Goal: Find contact information: Find contact information

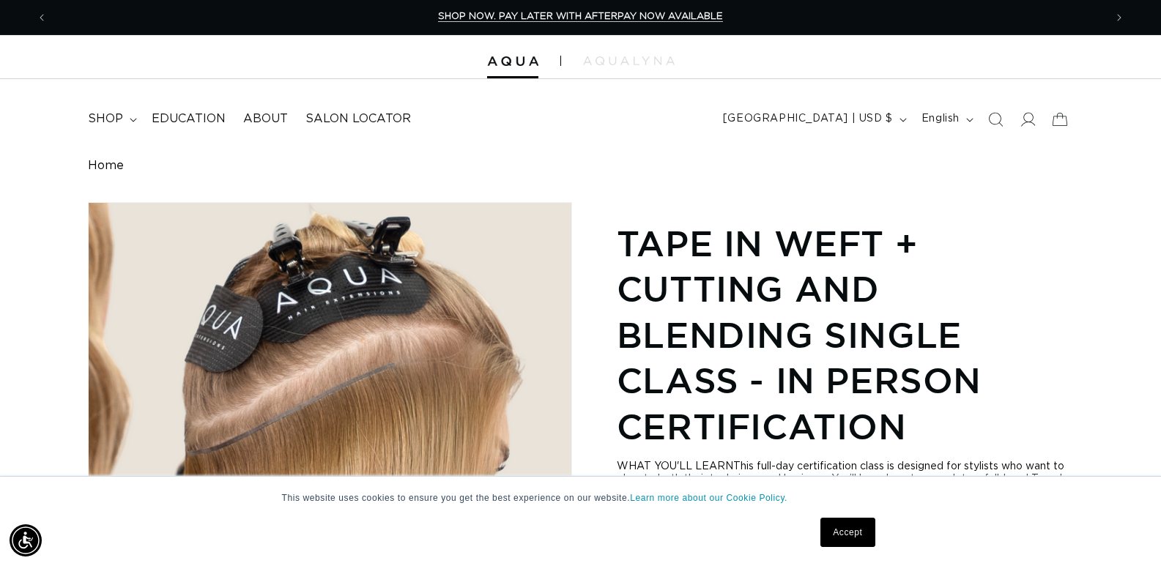
scroll to position [0, 2115]
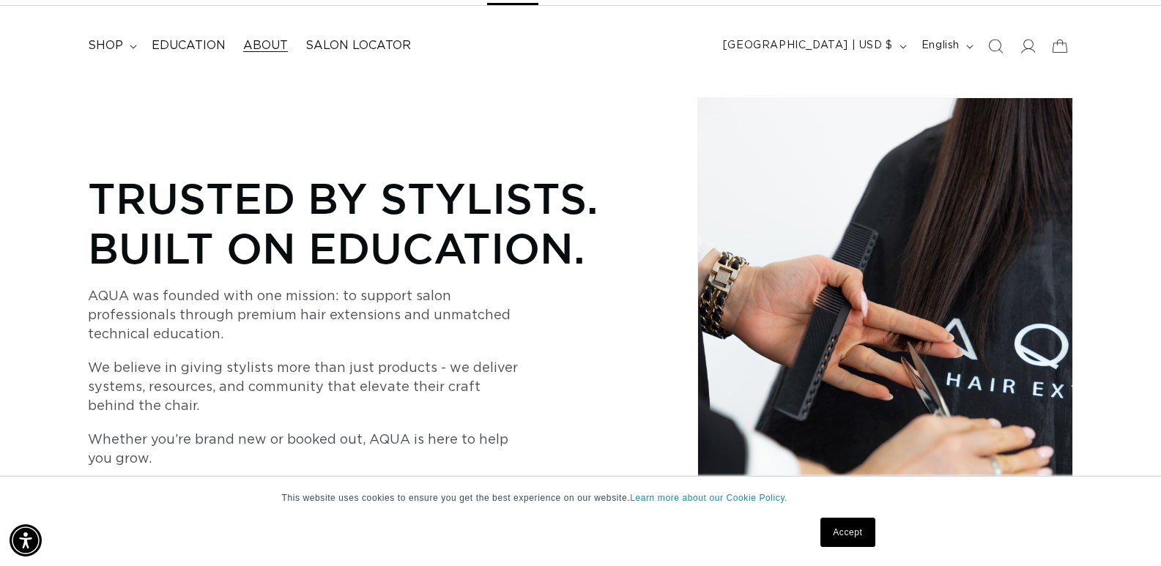
scroll to position [0, 1057]
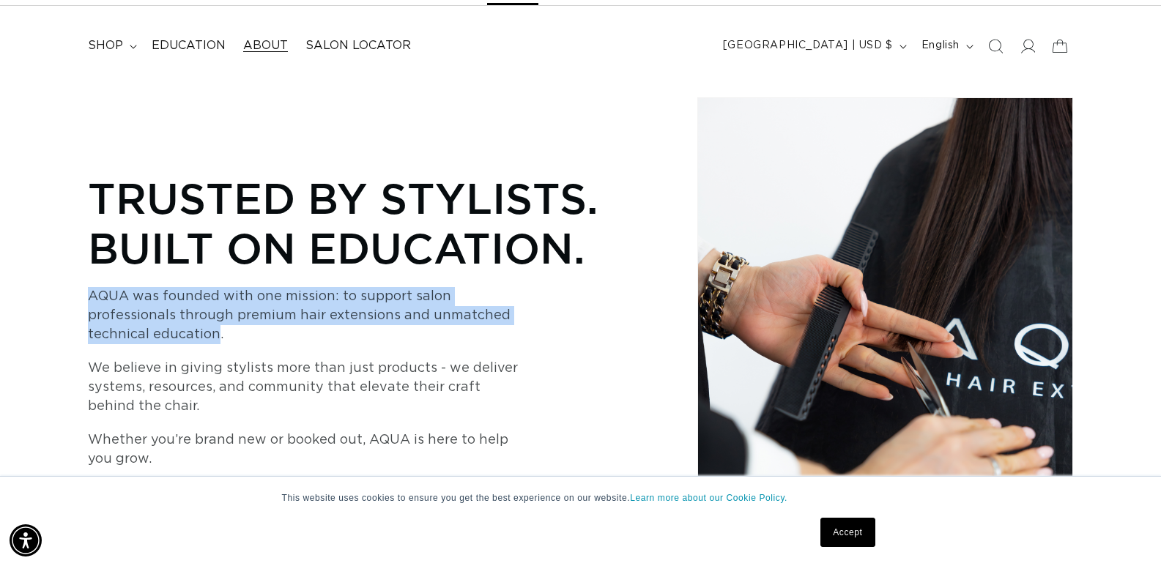
drag, startPoint x: 89, startPoint y: 297, endPoint x: 212, endPoint y: 328, distance: 126.9
click at [212, 328] on p "AQUA was founded with one mission: to support salon professionals through premi…" at bounding box center [308, 315] width 440 height 57
copy p "AQUA was founded with one mission: to support salon professionals through premi…"
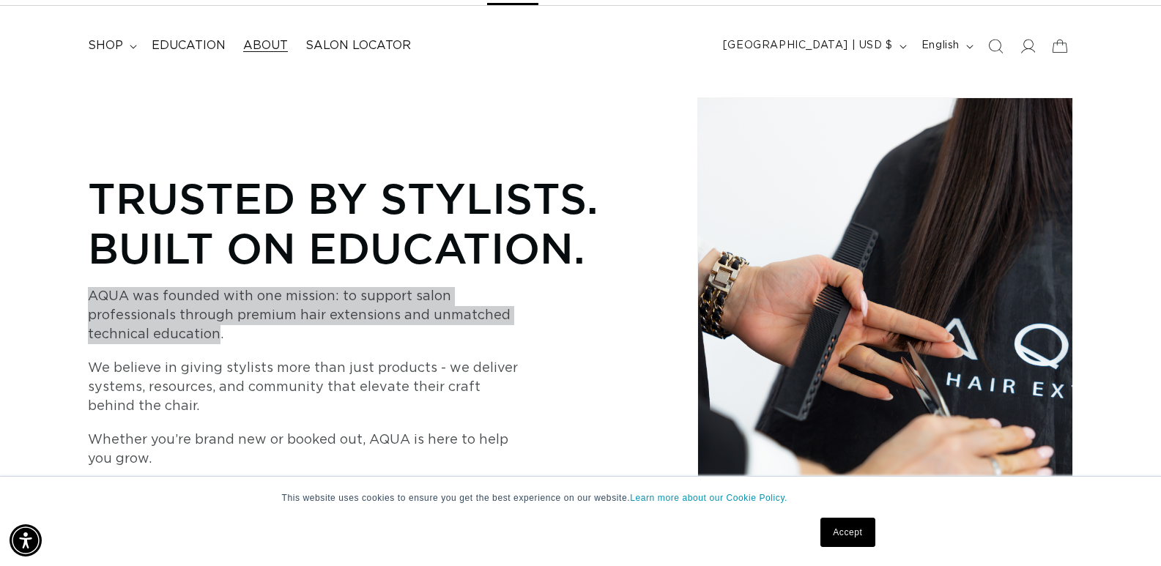
scroll to position [0, 0]
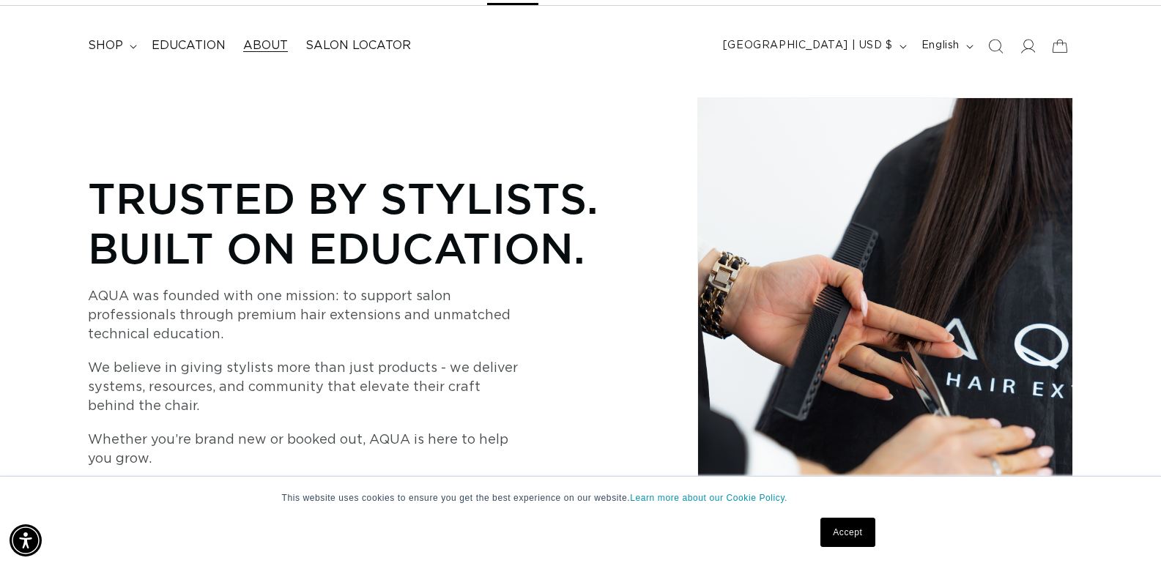
click at [573, 363] on div "Trusted by Stylists. Built on Education. AQUA was founded with one mission: to …" at bounding box center [369, 345] width 563 height 496
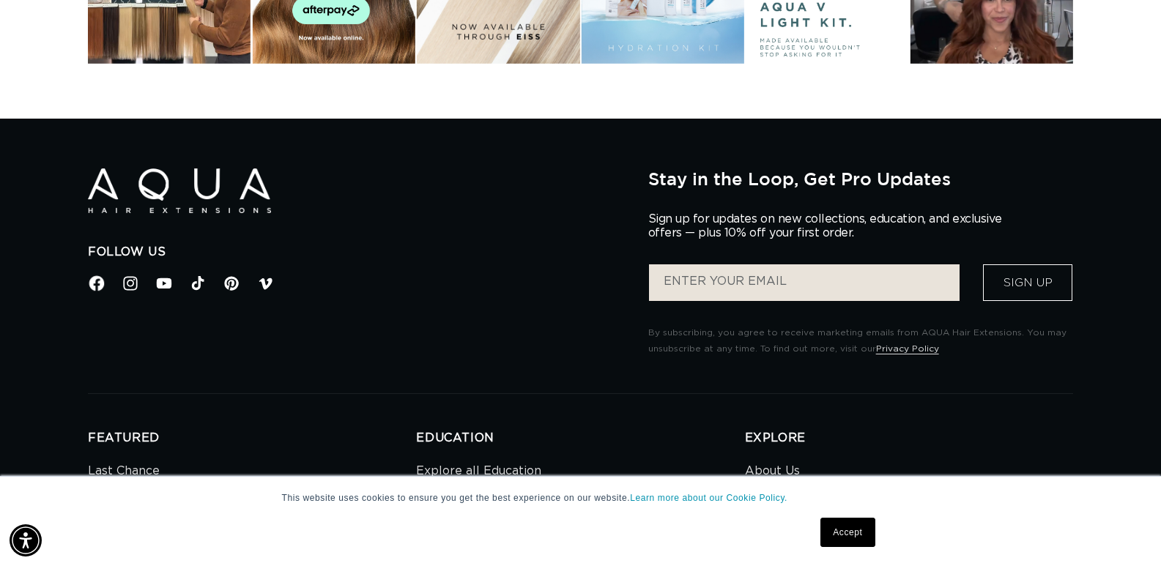
click at [102, 284] on icon at bounding box center [96, 282] width 15 height 15
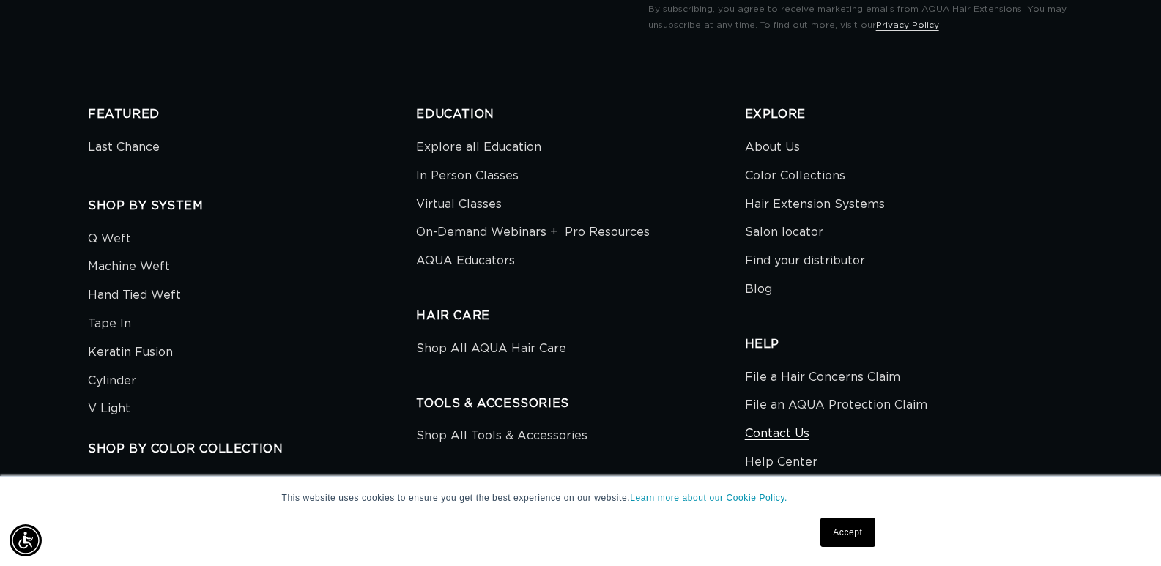
click at [788, 429] on link "Contact Us" at bounding box center [777, 434] width 64 height 29
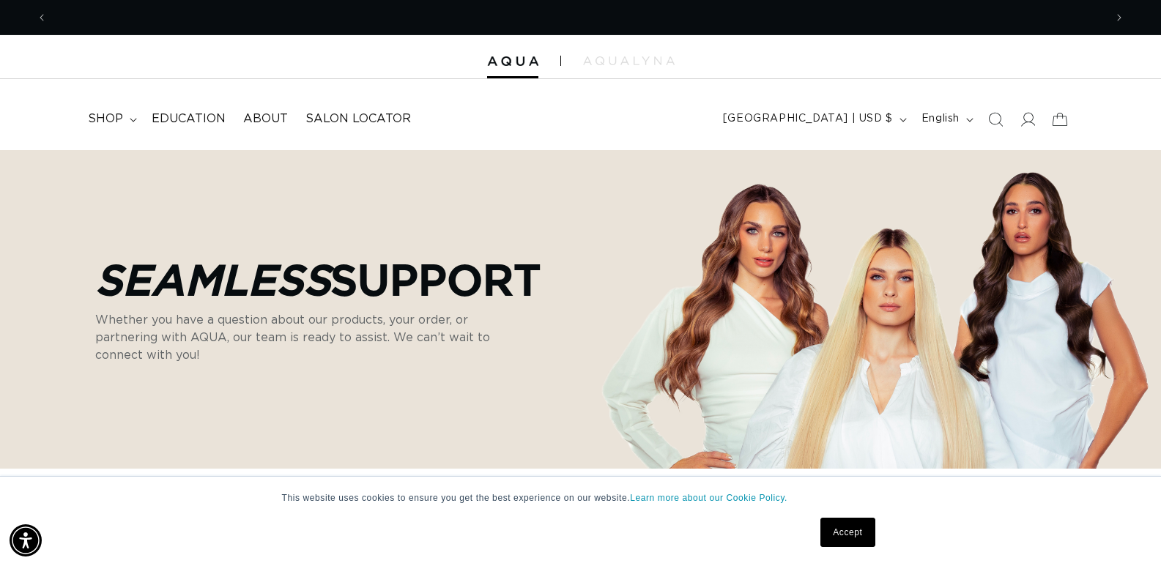
scroll to position [0, 2115]
